Goal: Task Accomplishment & Management: Complete application form

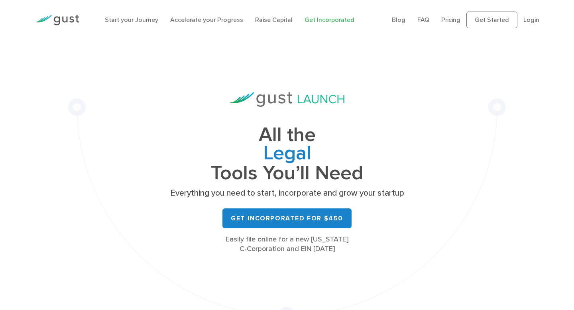
click at [535, 19] on link "Login" at bounding box center [532, 20] width 16 height 8
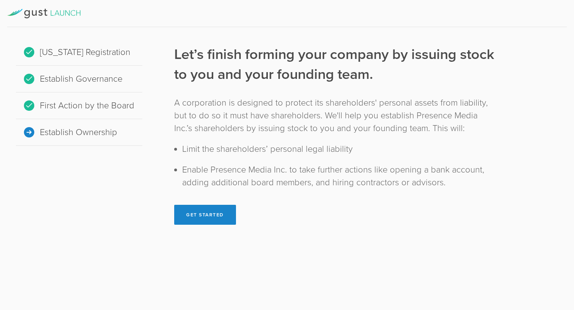
click at [69, 11] on icon at bounding box center [43, 14] width 73 height 10
click at [62, 20] on div at bounding box center [287, 13] width 560 height 27
click at [67, 51] on div "[US_STATE] Registration" at bounding box center [79, 52] width 126 height 27
click at [34, 59] on div "[US_STATE] Registration" at bounding box center [79, 52] width 126 height 27
click at [180, 217] on button "Get Started" at bounding box center [205, 215] width 62 height 20
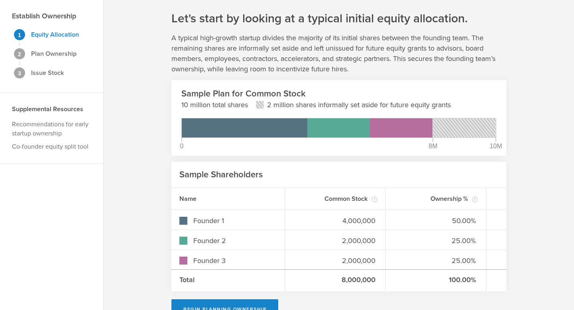
scroll to position [46, 0]
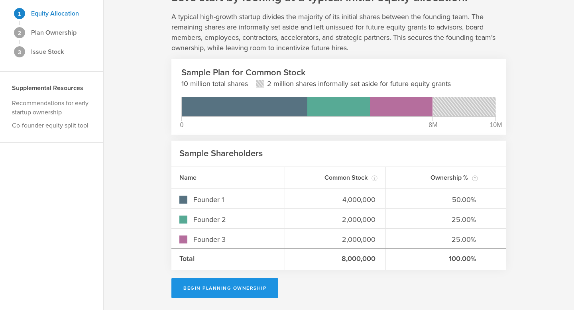
click at [185, 283] on button "Begin Planning Ownership" at bounding box center [224, 288] width 107 height 20
type input "[PERSON_NAME]"
type input "-"
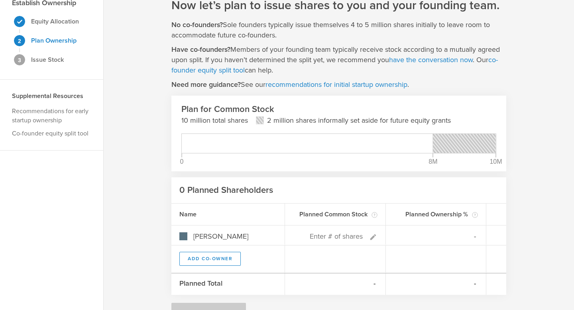
scroll to position [0, 0]
